Goal: Task Accomplishment & Management: Complete application form

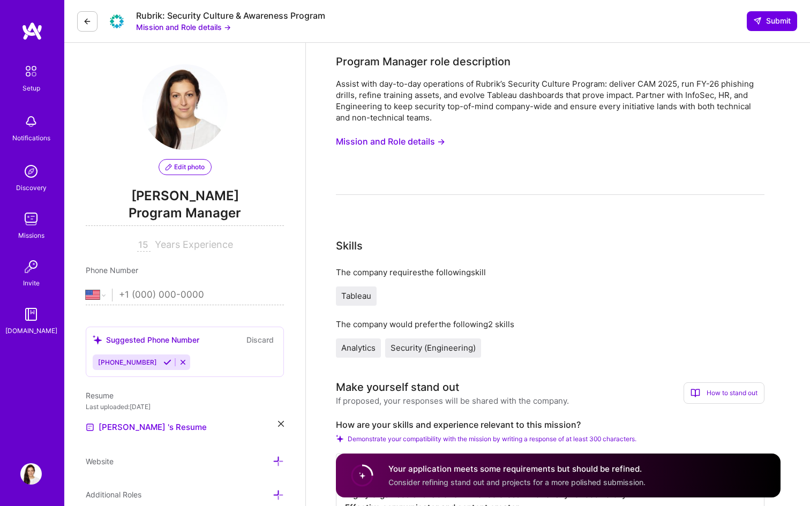
select select "US"
click at [772, 28] on button "Submit" at bounding box center [772, 20] width 50 height 19
click at [90, 21] on icon at bounding box center [87, 21] width 9 height 9
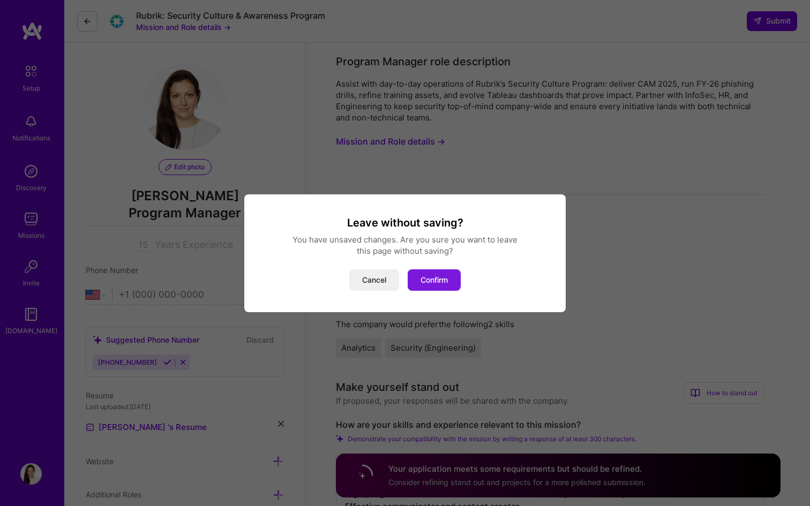
click at [435, 282] on button "Confirm" at bounding box center [434, 280] width 53 height 21
